Goal: Information Seeking & Learning: Understand process/instructions

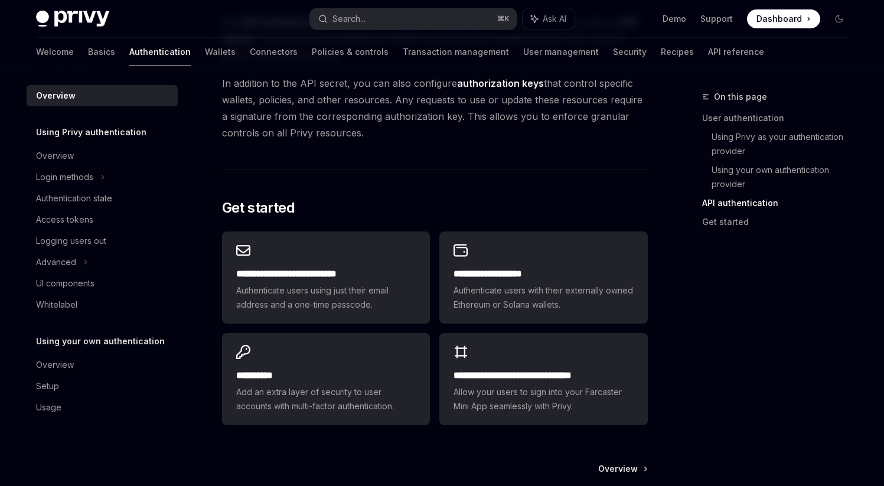
scroll to position [927, 0]
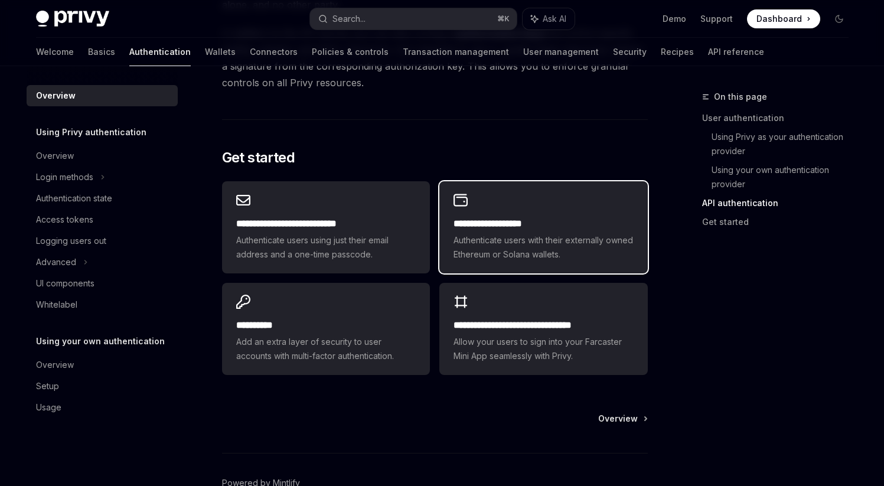
click at [458, 217] on h2 "**********" at bounding box center [542, 224] width 179 height 14
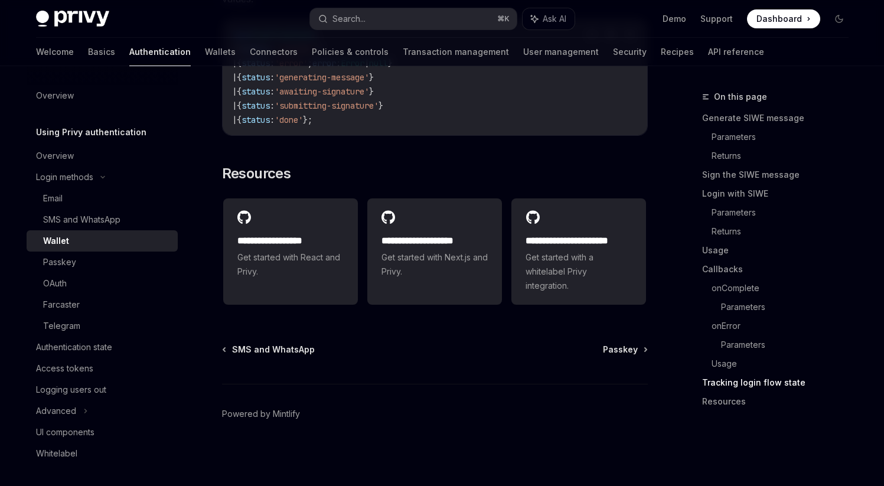
scroll to position [3097, 0]
click at [90, 352] on div "Authentication state" at bounding box center [74, 347] width 76 height 14
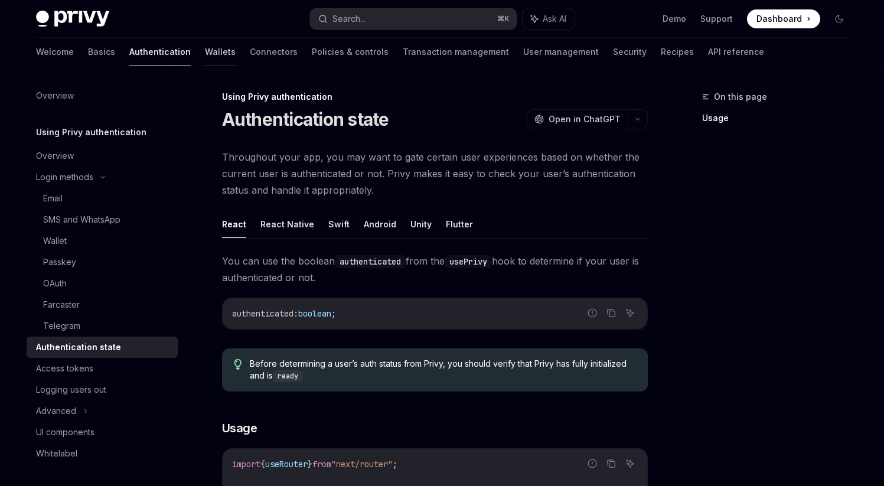
click at [205, 53] on link "Wallets" at bounding box center [220, 52] width 31 height 28
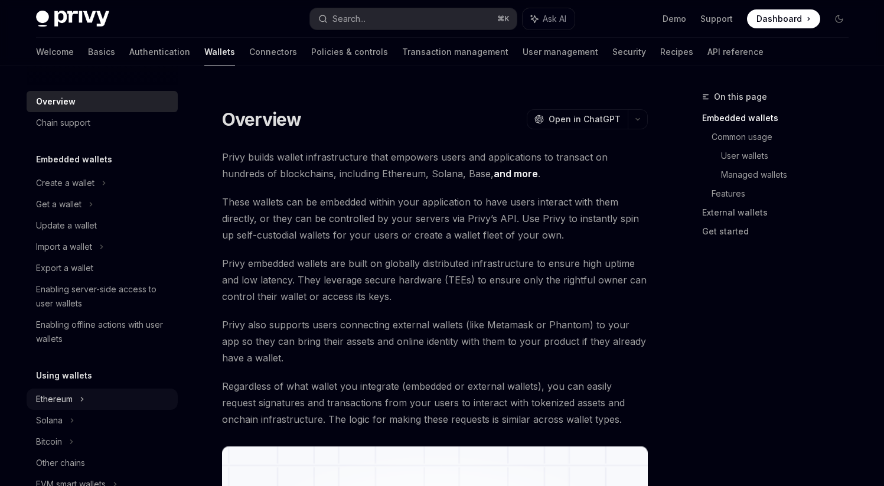
click at [71, 400] on div "Ethereum" at bounding box center [54, 399] width 37 height 14
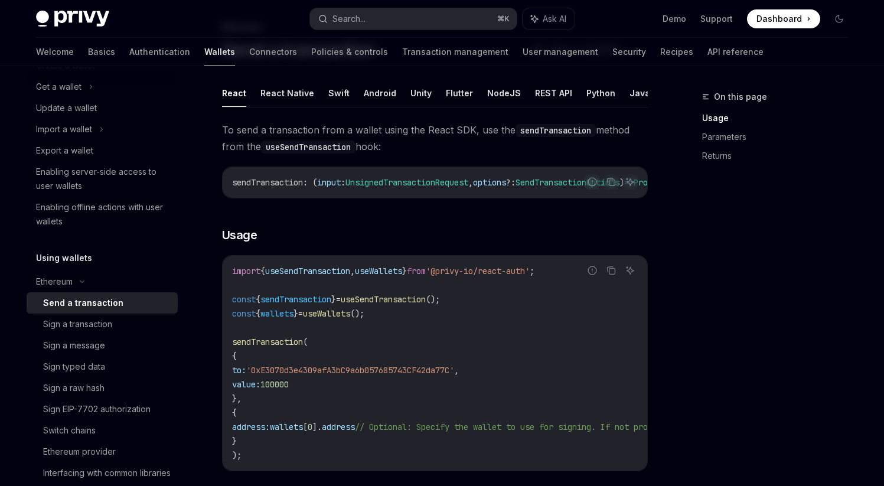
scroll to position [116, 0]
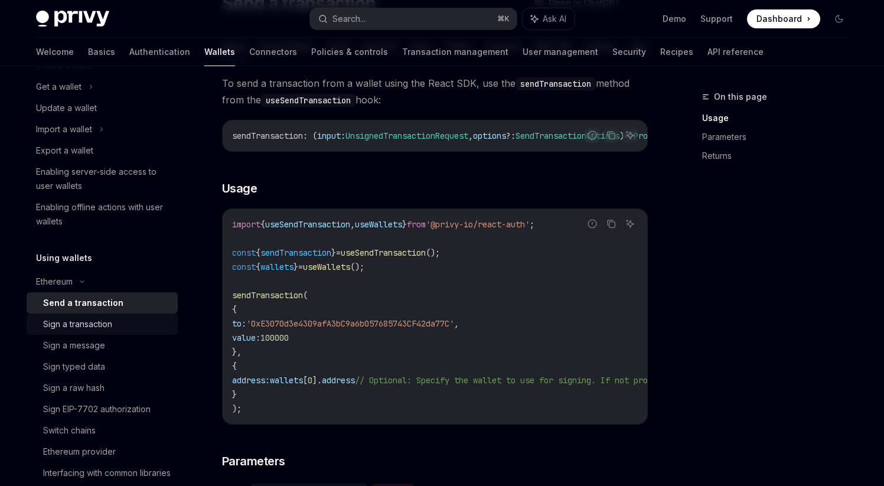
click at [106, 328] on div "Sign a transaction" at bounding box center [77, 324] width 69 height 14
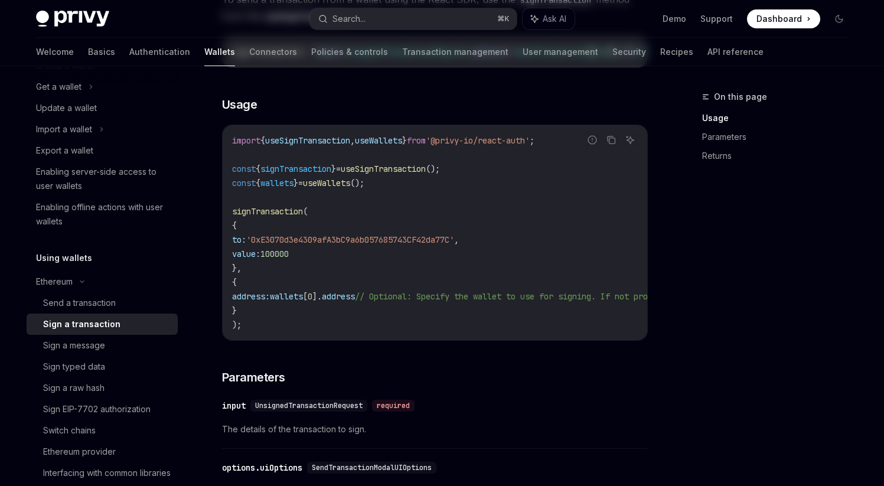
scroll to position [207, 0]
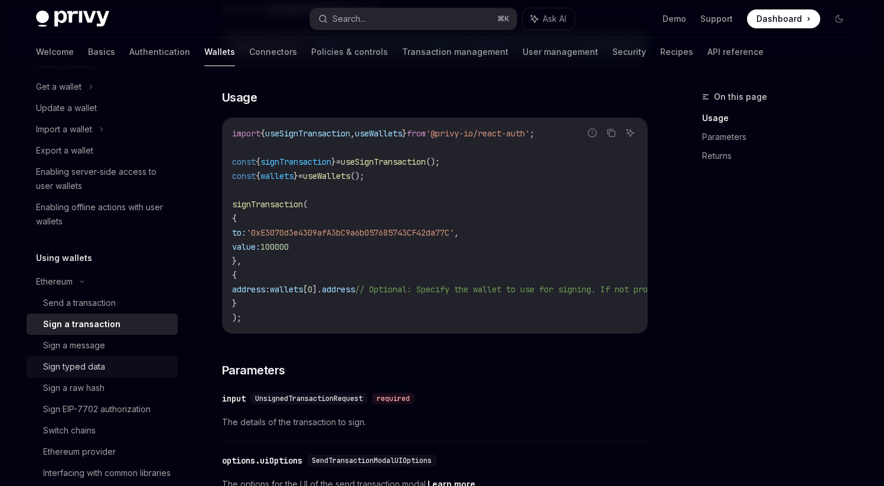
click at [124, 372] on div "Sign typed data" at bounding box center [107, 367] width 128 height 14
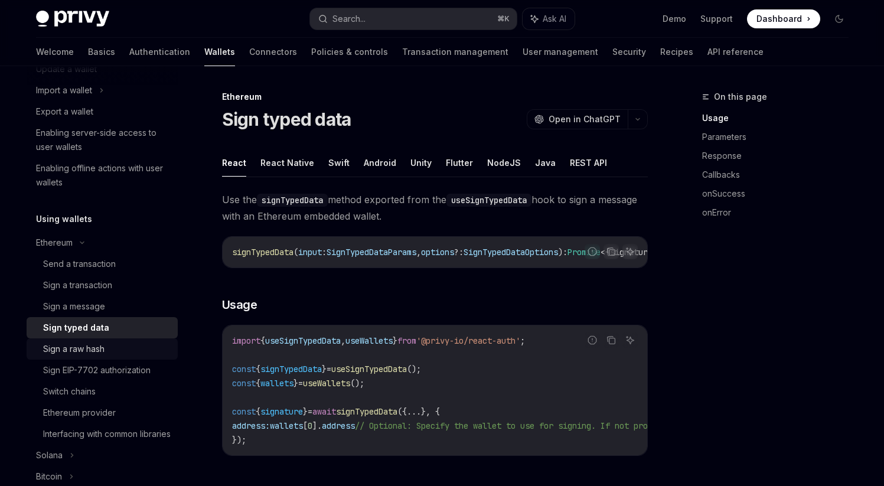
scroll to position [159, 0]
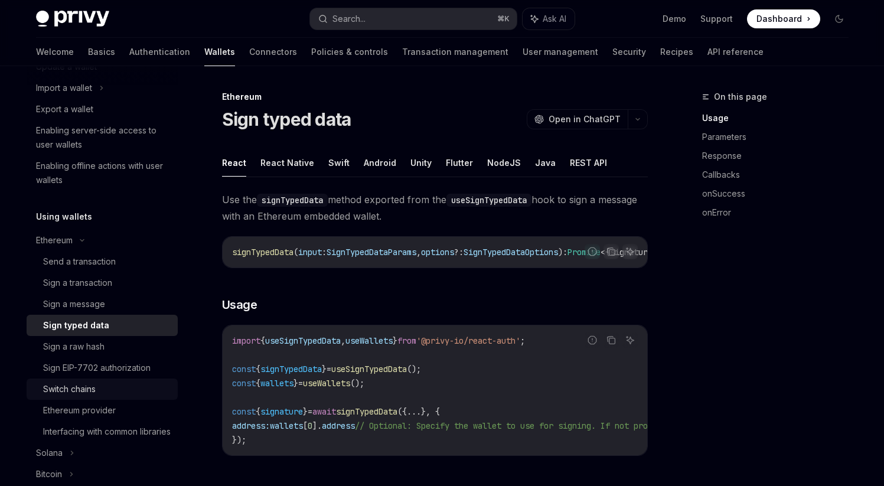
click at [92, 391] on div "Switch chains" at bounding box center [69, 389] width 53 height 14
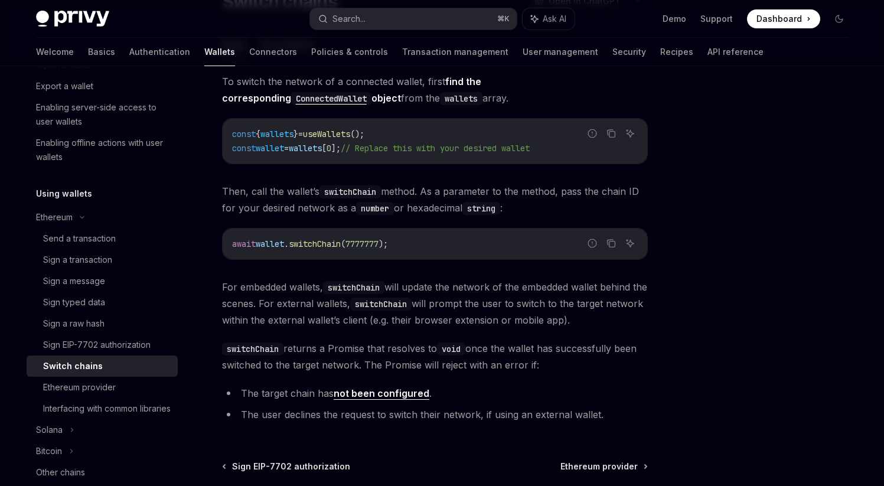
scroll to position [184, 0]
click at [102, 305] on div "Sign typed data" at bounding box center [74, 300] width 62 height 14
type textarea "*"
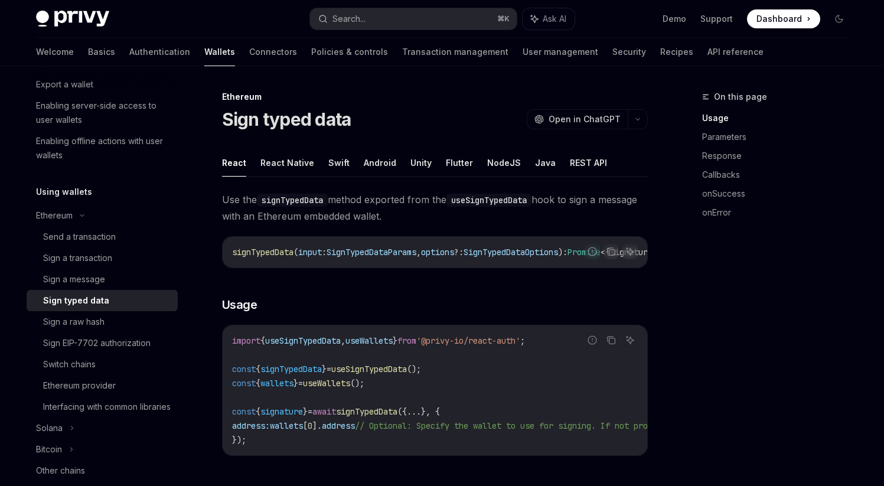
click at [379, 413] on span "signTypedData" at bounding box center [366, 411] width 61 height 11
copy span "signTypedData"
click at [387, 374] on span "useSignTypedData" at bounding box center [369, 369] width 76 height 11
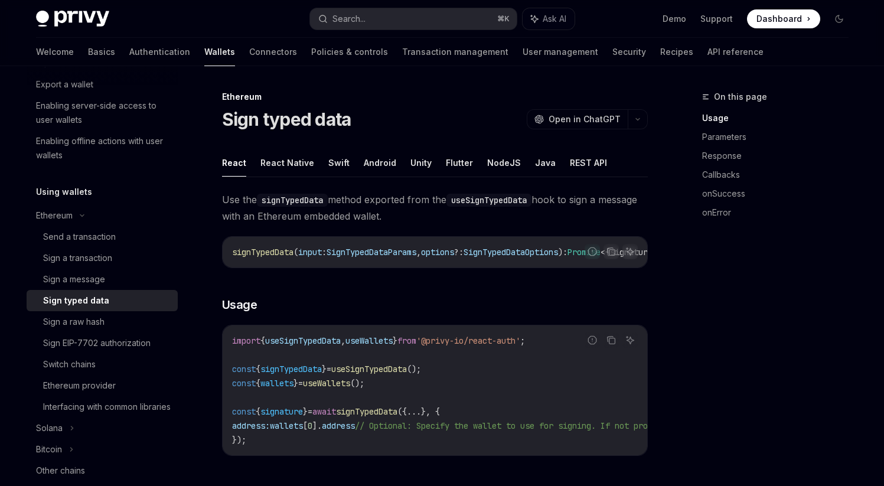
copy span "useSignTypedData"
click at [386, 374] on span "useSignTypedData" at bounding box center [369, 369] width 76 height 11
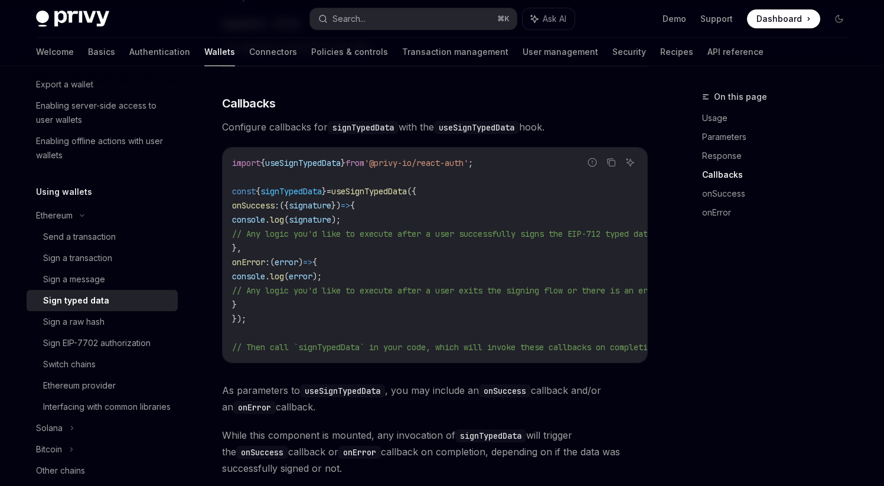
scroll to position [883, 0]
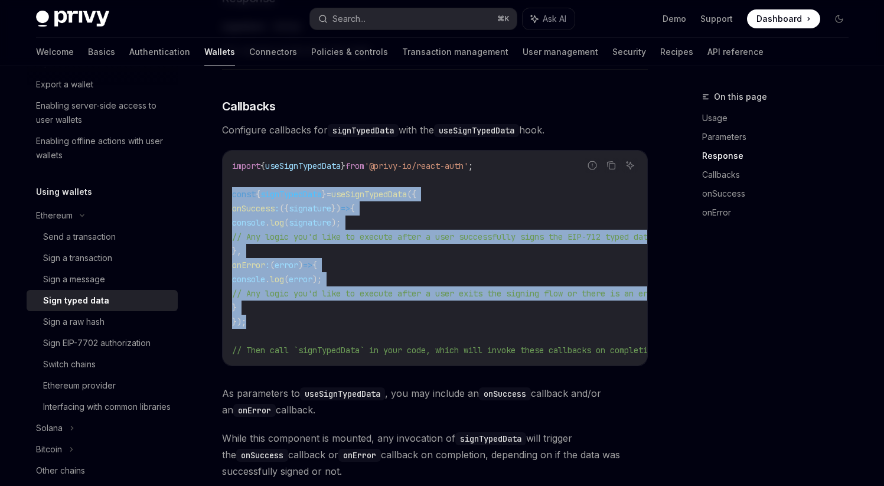
drag, startPoint x: 250, startPoint y: 334, endPoint x: 214, endPoint y: 203, distance: 135.5
click at [214, 203] on div "Ethereum Sign typed data OpenAI Open in ChatGPT OpenAI Open in ChatGPT React Re…" at bounding box center [324, 32] width 652 height 1651
copy code "const { signTypedData } = useSignTypedData ({ onSuccess : ({ signature }) => { …"
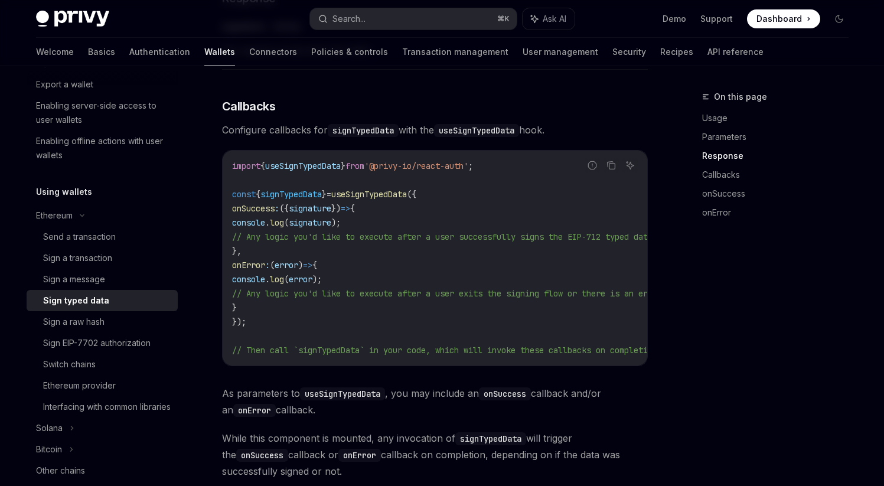
click at [515, 172] on code "import { useSignTypedData } from '@privy-io/react-auth' ; const { signTypedData…" at bounding box center [461, 258] width 458 height 198
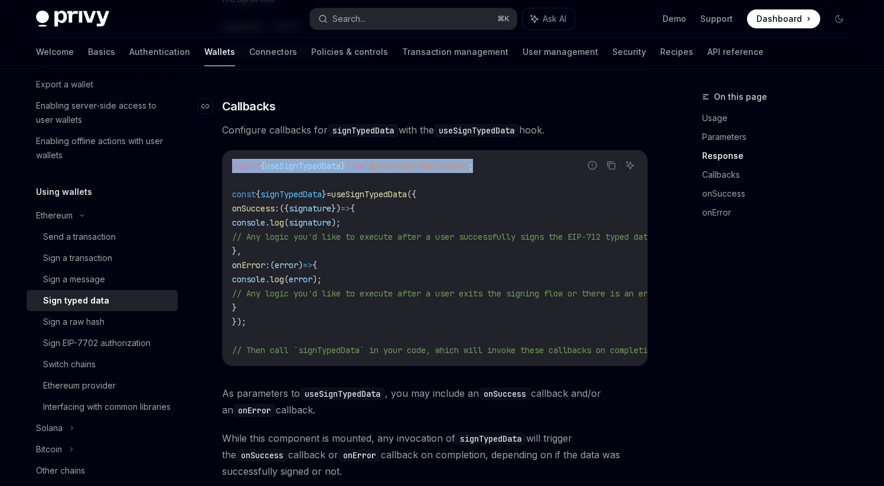
drag, startPoint x: 511, startPoint y: 174, endPoint x: 437, endPoint y: 110, distance: 97.5
click at [223, 178] on div "import { useSignTypedData } from '@privy-io/react-auth' ; const { signTypedData…" at bounding box center [435, 258] width 424 height 215
copy span "import { useSignTypedData } from '@privy-io/react-auth' ;"
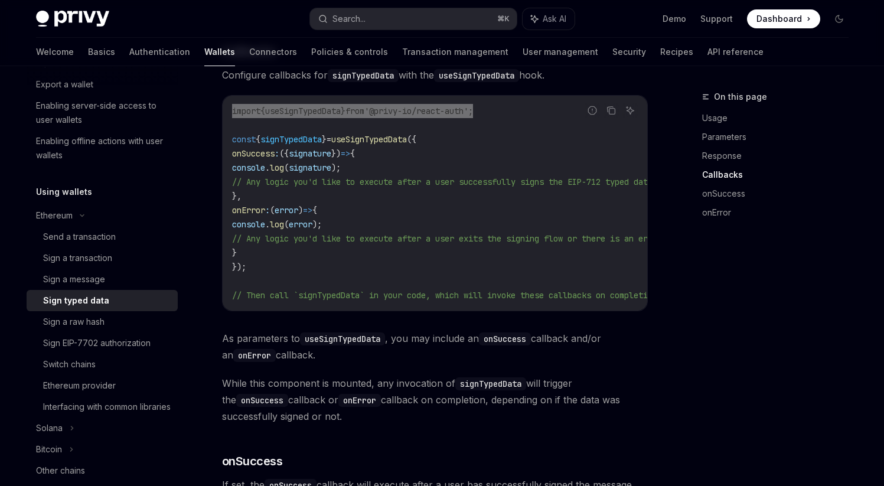
scroll to position [918, 0]
